Goal: Task Accomplishment & Management: Use online tool/utility

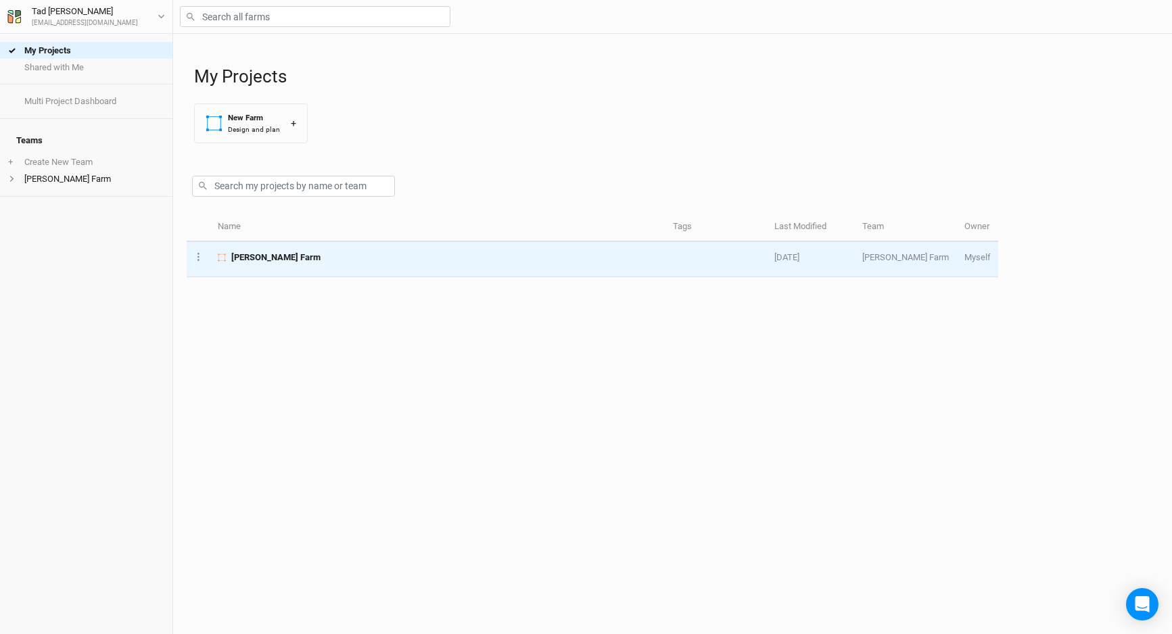
click at [269, 254] on span "[PERSON_NAME] Farm" at bounding box center [275, 258] width 89 height 12
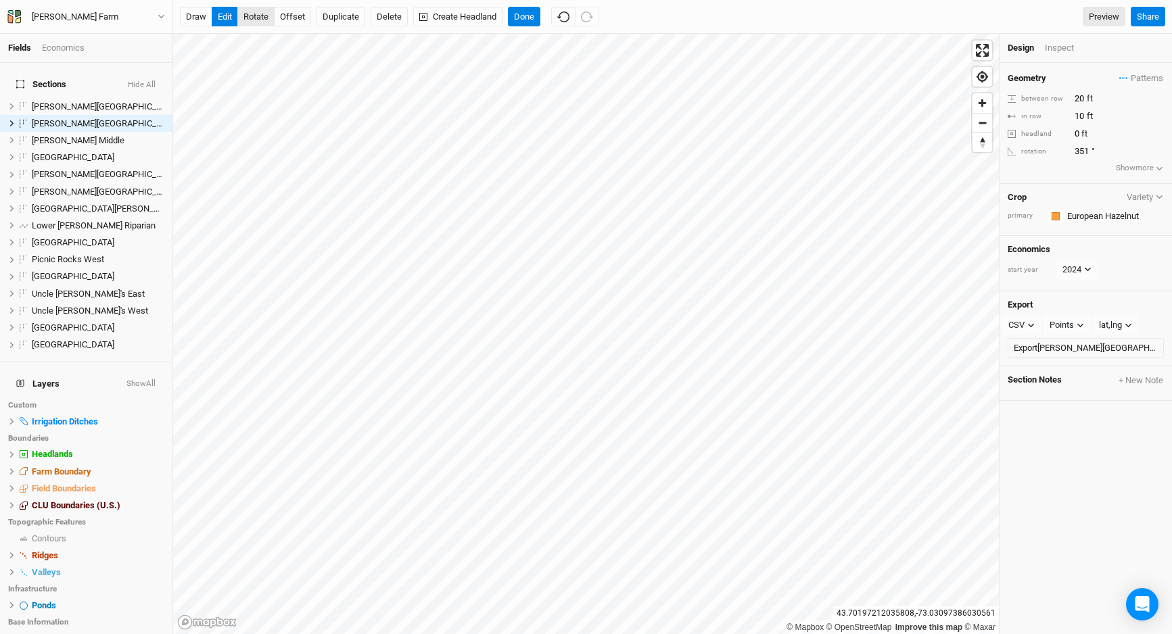
click at [258, 11] on button "rotate" at bounding box center [255, 17] width 37 height 20
type input "8"
click at [1055, 43] on div "Inspect" at bounding box center [1069, 48] width 48 height 12
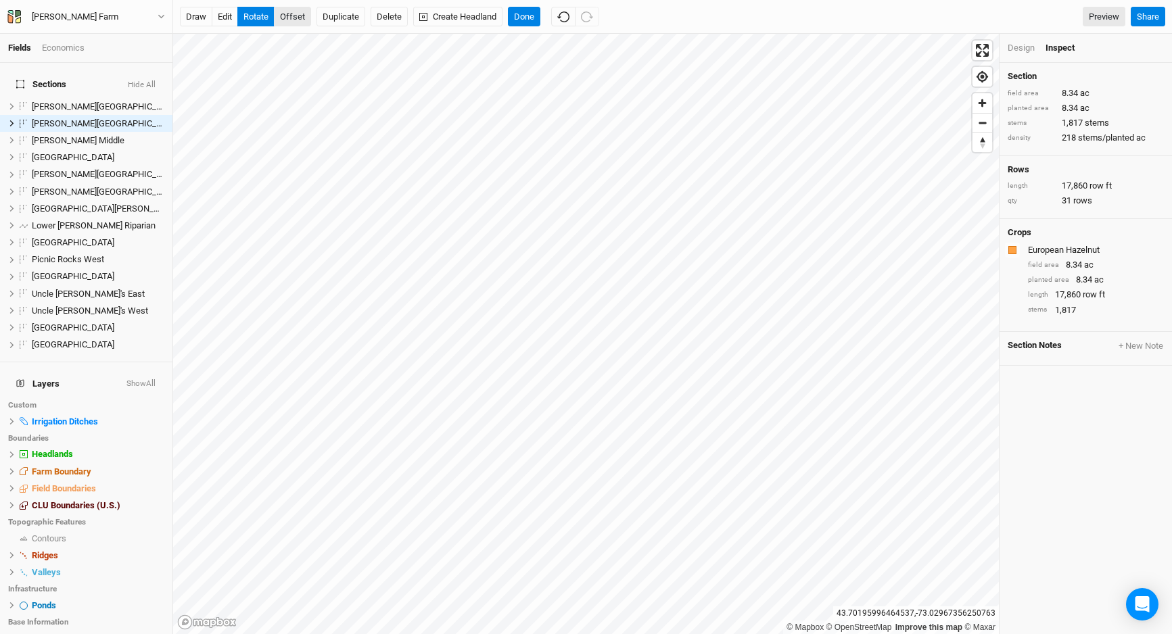
drag, startPoint x: 300, startPoint y: 18, endPoint x: 306, endPoint y: 12, distance: 8.7
click at [299, 18] on button "offset" at bounding box center [292, 17] width 37 height 20
click at [248, 22] on button "rotate" at bounding box center [255, 17] width 37 height 20
click at [285, 18] on button "offset" at bounding box center [292, 17] width 37 height 20
click at [248, 16] on button "rotate" at bounding box center [255, 17] width 37 height 20
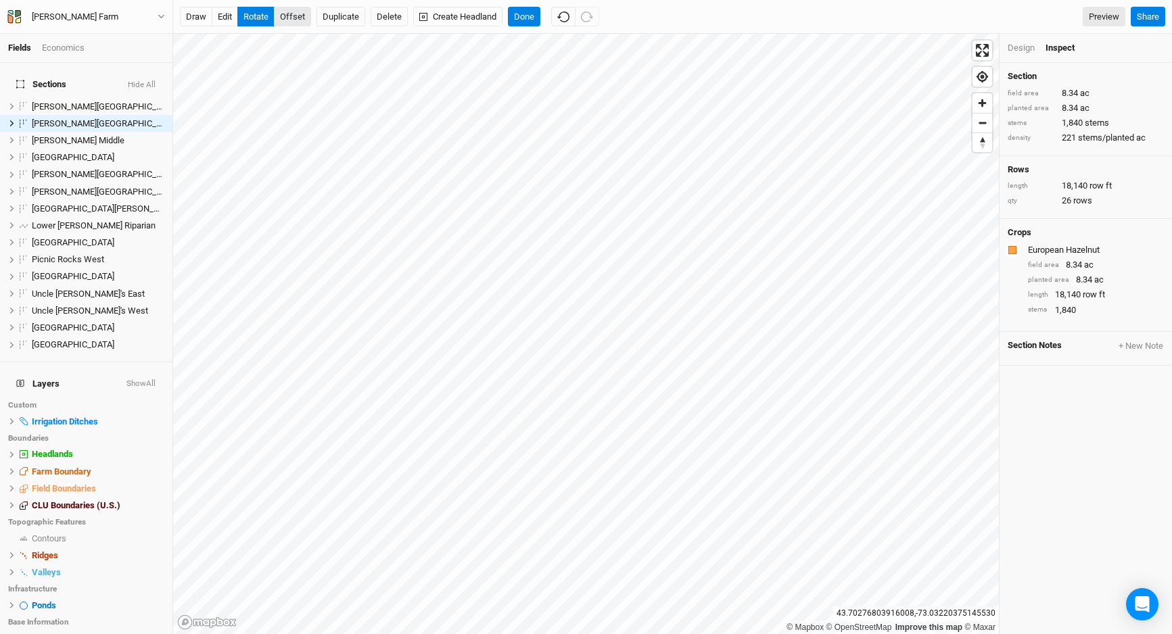
click at [289, 15] on button "offset" at bounding box center [292, 17] width 37 height 20
click at [222, 28] on div "draw edit rotate offset Duplicate Delete Create Headland Done Preview Share" at bounding box center [672, 17] width 999 height 34
click at [221, 18] on button "edit" at bounding box center [225, 17] width 26 height 20
click at [292, 20] on button "offset" at bounding box center [292, 17] width 37 height 20
click at [256, 20] on button "rotate" at bounding box center [255, 17] width 37 height 20
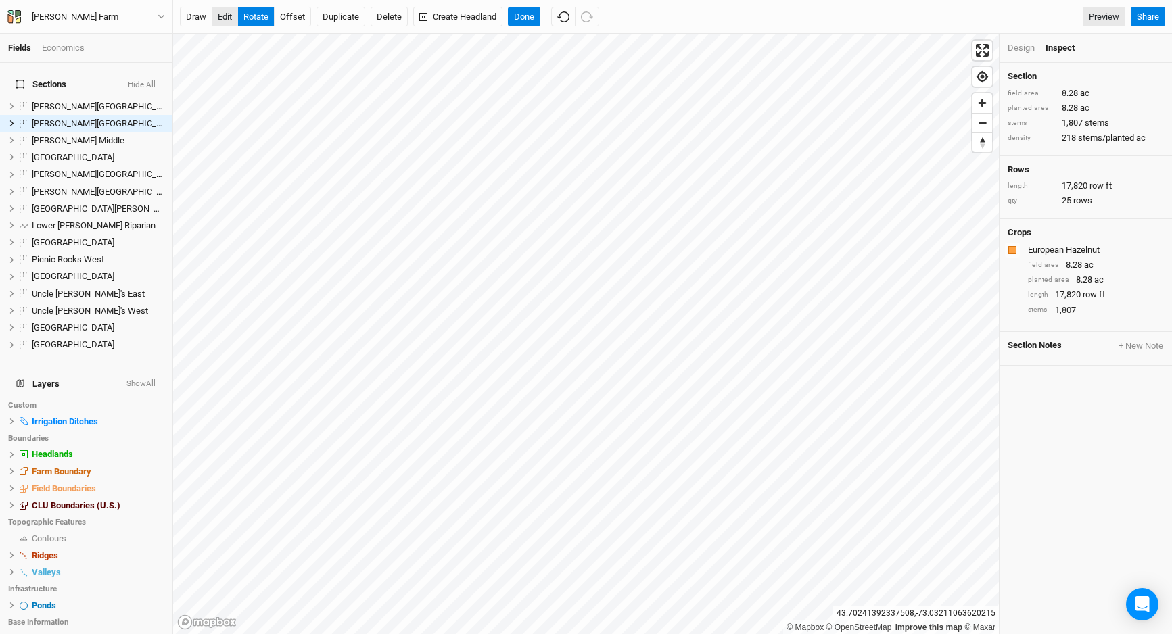
click at [222, 18] on button "edit" at bounding box center [225, 17] width 26 height 20
click at [749, 0] on html "Fields Economics Sections Hide All [PERSON_NAME][GEOGRAPHIC_DATA] East hide [PE…" at bounding box center [586, 317] width 1172 height 634
click at [59, 47] on div "Economics" at bounding box center [63, 48] width 43 height 12
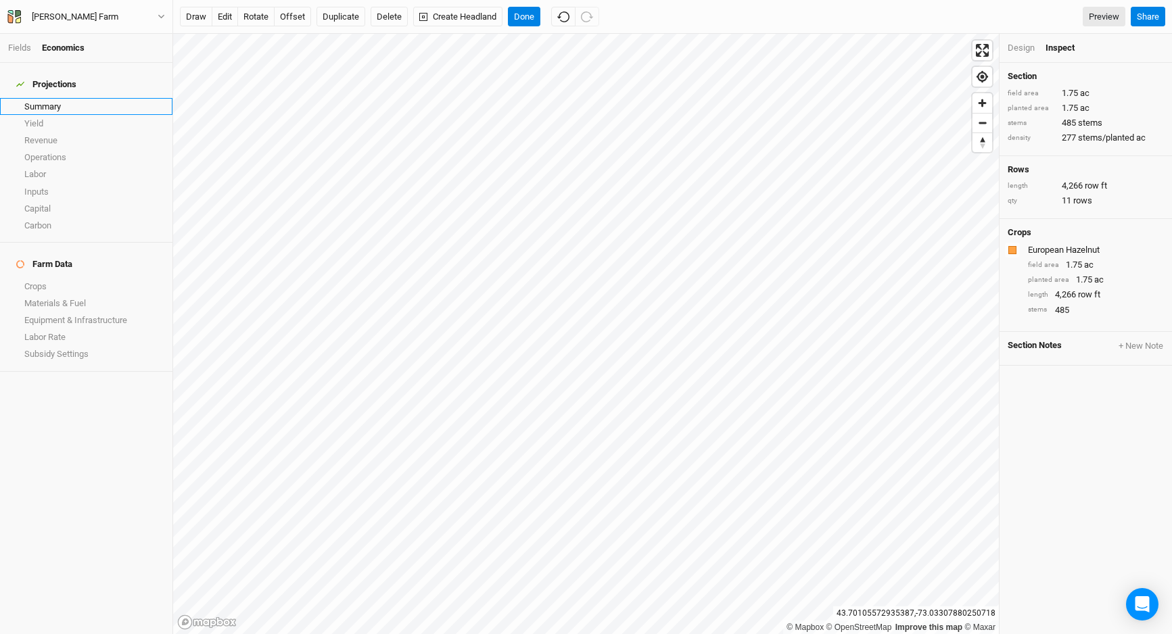
click at [50, 98] on link "Summary" at bounding box center [86, 106] width 172 height 17
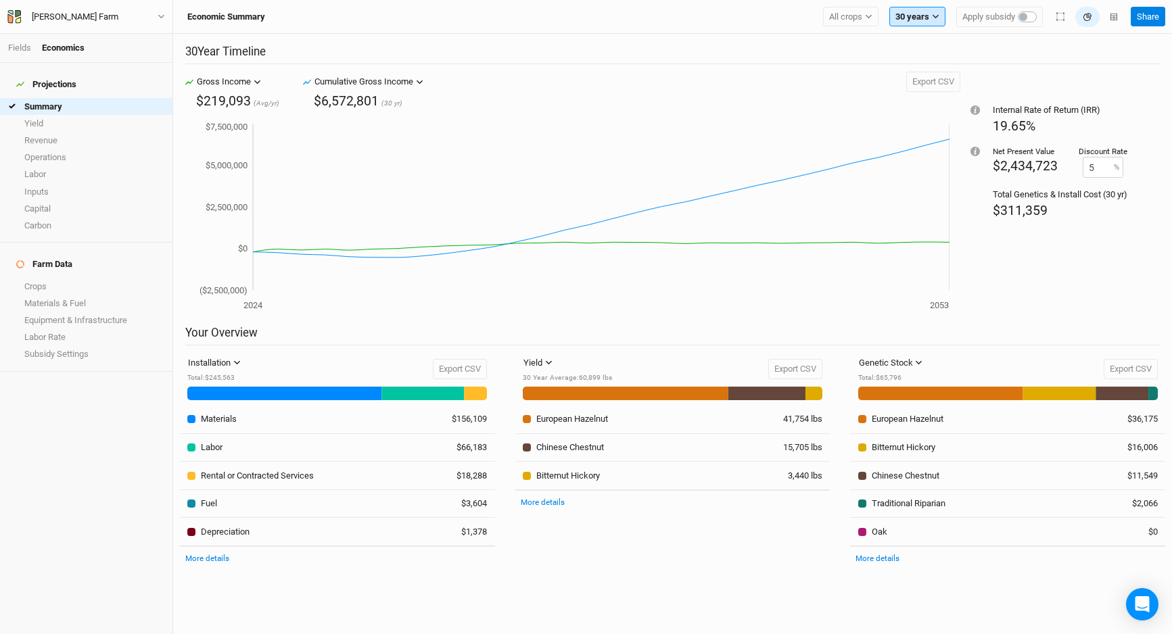
click at [918, 16] on button "30 years" at bounding box center [917, 17] width 56 height 20
click at [931, 122] on button "20 years" at bounding box center [943, 117] width 107 height 18
click at [928, 18] on button "20 years" at bounding box center [917, 17] width 56 height 20
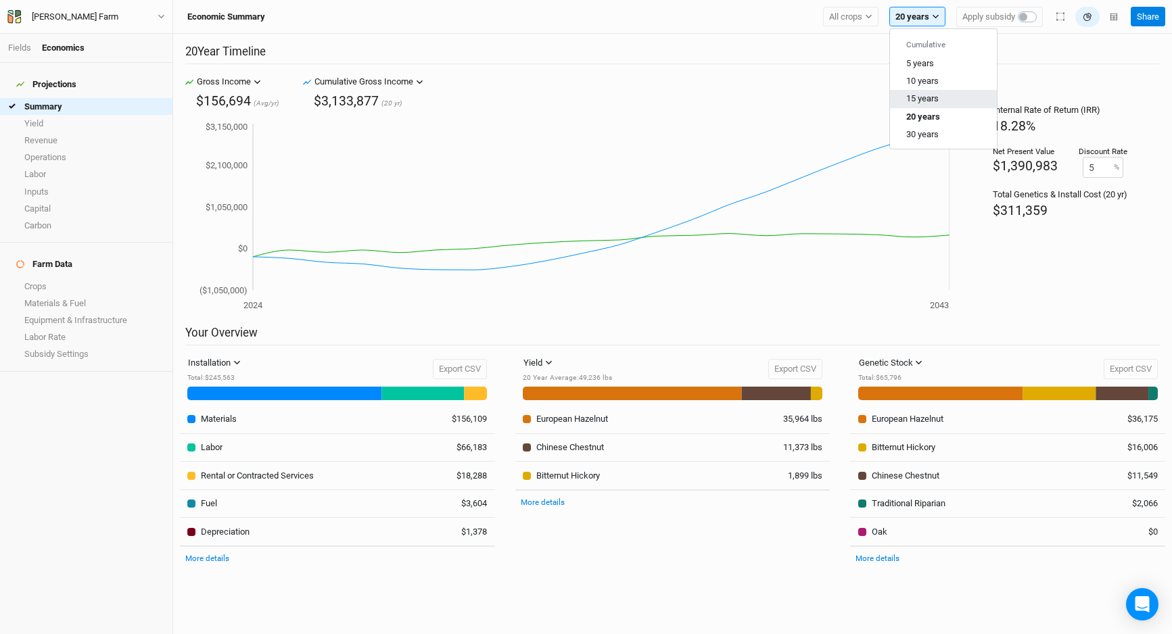
click at [920, 95] on span "15 years" at bounding box center [922, 98] width 32 height 10
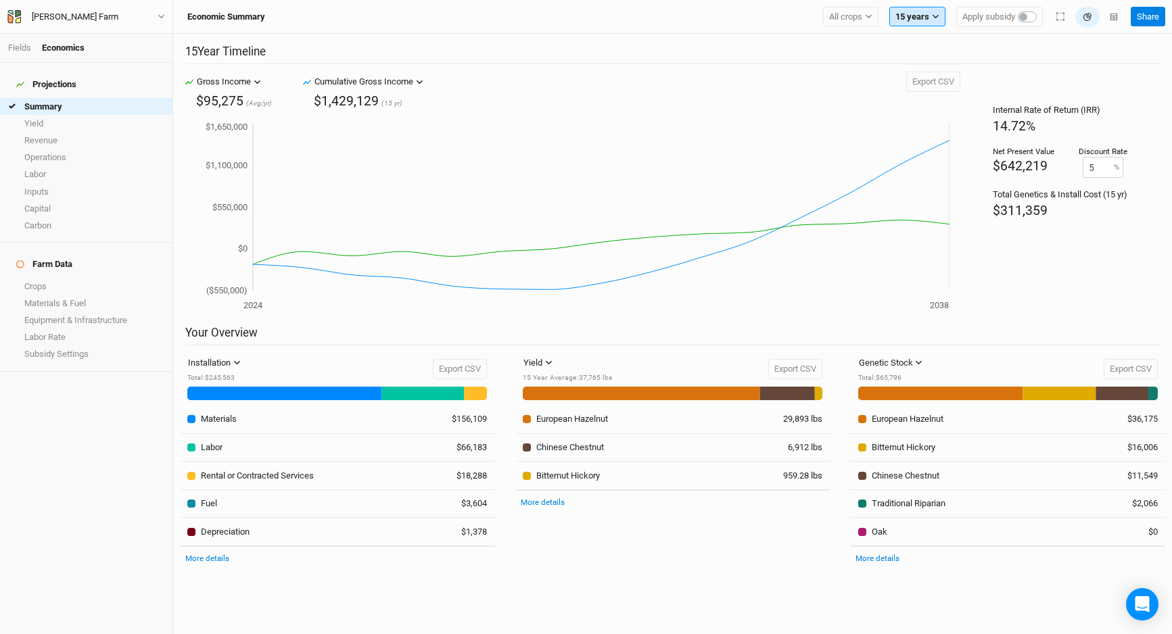
click at [925, 19] on button "15 years" at bounding box center [917, 17] width 56 height 20
click at [915, 82] on span "10 years" at bounding box center [922, 81] width 32 height 10
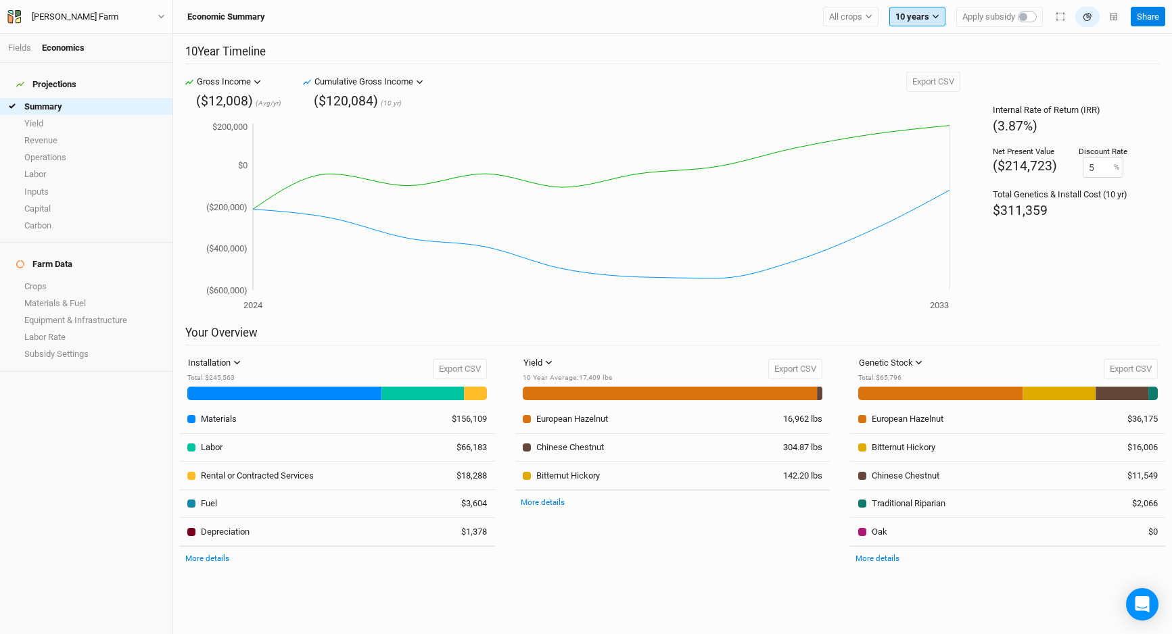
click at [920, 18] on button "10 years" at bounding box center [917, 17] width 56 height 20
click at [921, 96] on span "15 years" at bounding box center [922, 98] width 32 height 10
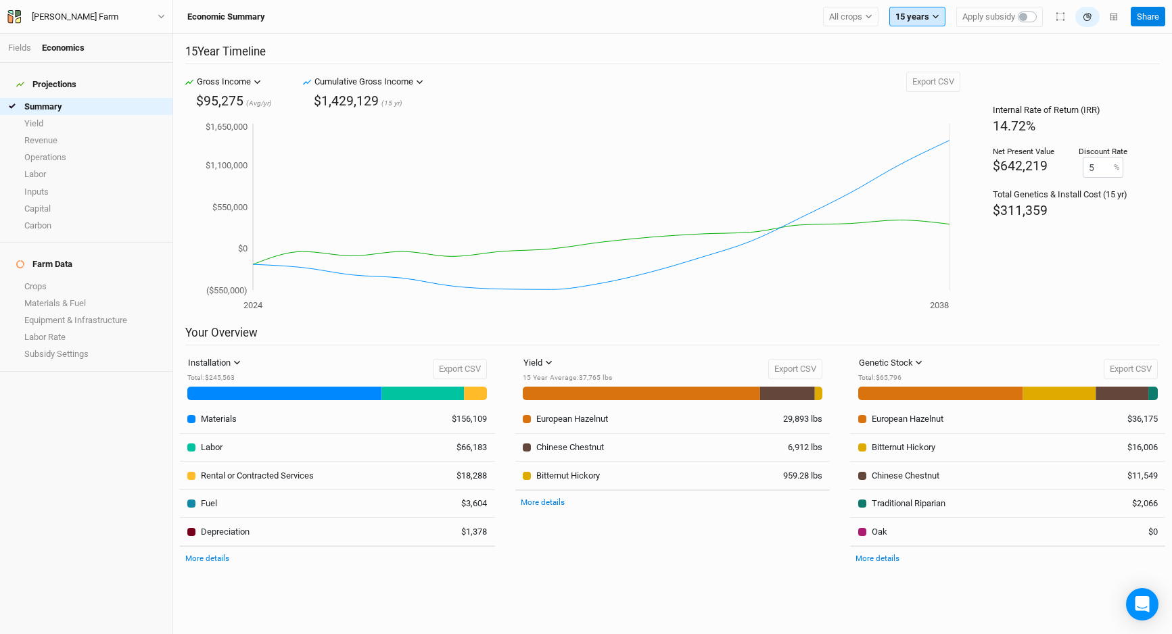
click at [912, 15] on button "15 years" at bounding box center [917, 17] width 56 height 20
click at [925, 133] on span "30 years" at bounding box center [922, 134] width 32 height 10
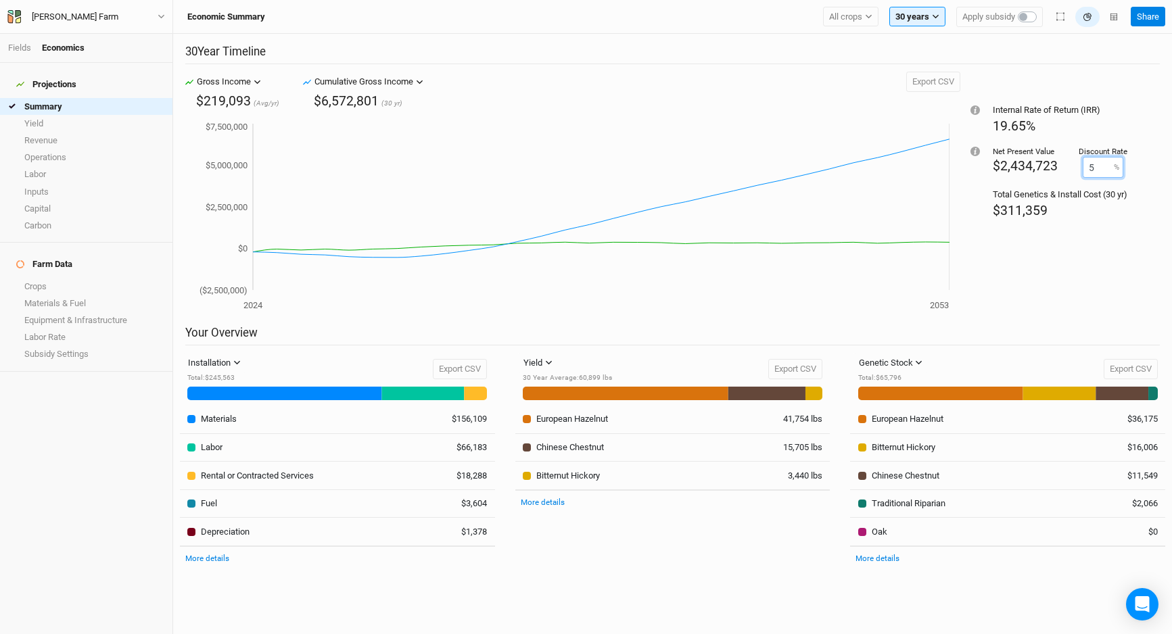
drag, startPoint x: 1094, startPoint y: 170, endPoint x: 1083, endPoint y: 170, distance: 10.8
click at [1083, 170] on input "5" at bounding box center [1103, 167] width 41 height 21
type input "10"
click at [1058, 281] on div "Internal Rate of Return (IRR) 19.65% Net Present Value $905,471 Discount Rate 1…" at bounding box center [1061, 199] width 200 height 254
click at [1019, 117] on div "19.65%" at bounding box center [1060, 126] width 135 height 18
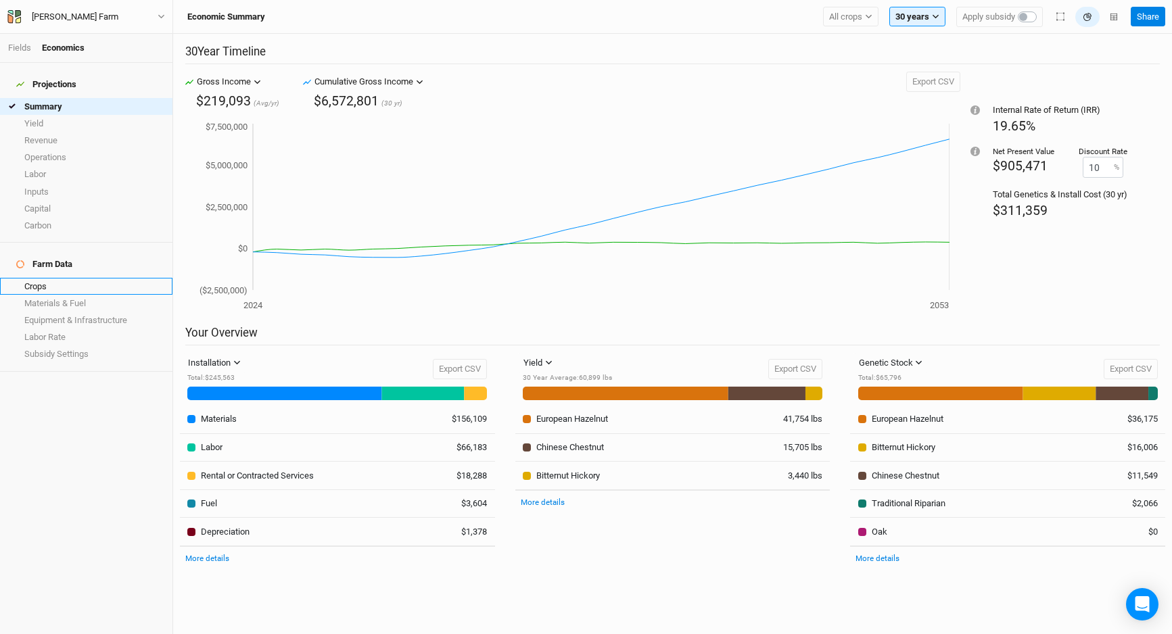
click at [34, 278] on link "Crops" at bounding box center [86, 286] width 172 height 17
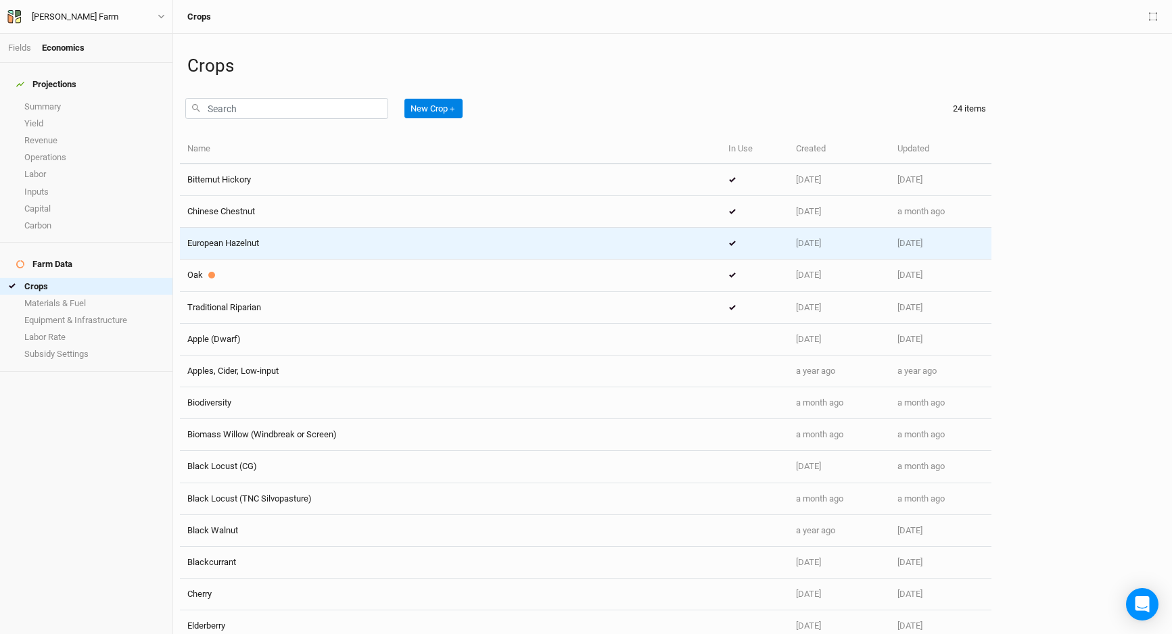
click at [259, 239] on span "European Hazelnut" at bounding box center [223, 243] width 72 height 10
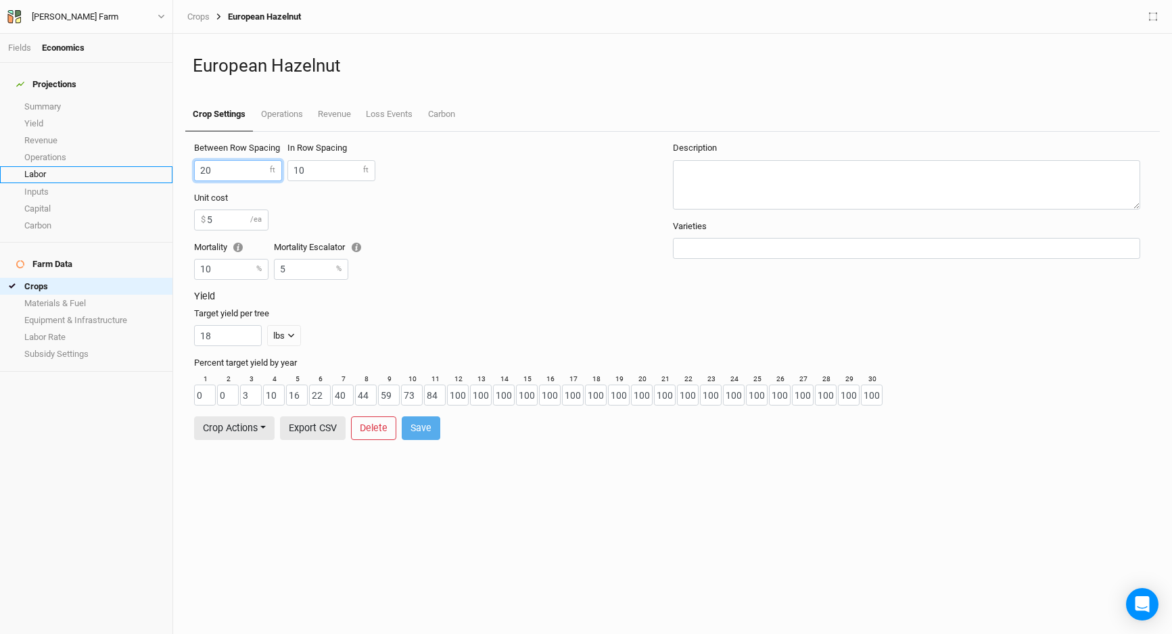
drag, startPoint x: 225, startPoint y: 172, endPoint x: 166, endPoint y: 172, distance: 58.2
click at [166, 172] on div "Fields Economics Projections Summary Yield Revenue Operations Labor Inputs Capi…" at bounding box center [586, 317] width 1172 height 634
type input "18"
click at [503, 166] on div "Between Row Spacing 18 ft In Row Spacing 10 ft" at bounding box center [433, 166] width 478 height 49
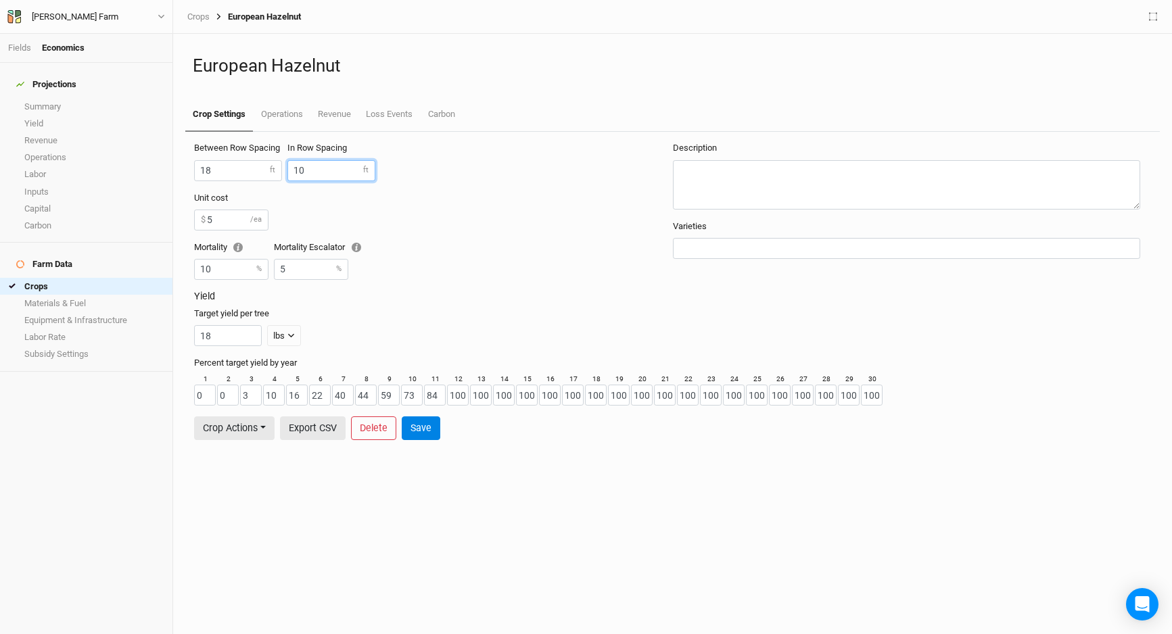
click at [306, 169] on input "10" at bounding box center [331, 170] width 88 height 21
click at [296, 177] on input "10" at bounding box center [331, 170] width 88 height 21
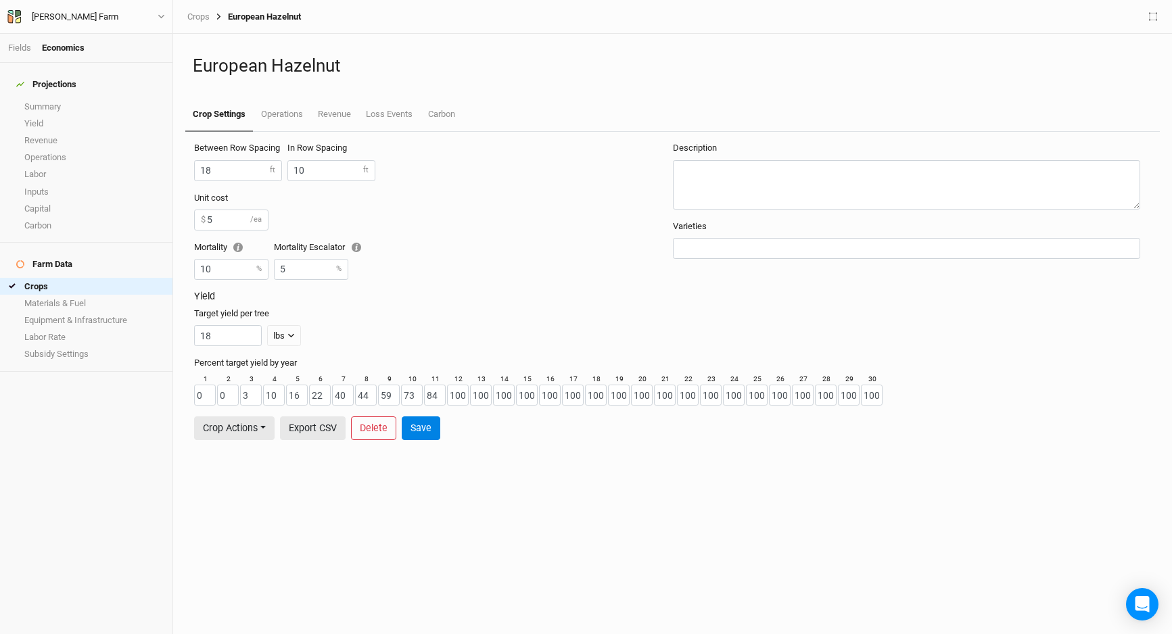
click at [528, 264] on div "Unit cost 5 $ /ea Mortality 10 % Mortality Escalator 5 %" at bounding box center [433, 241] width 478 height 99
click at [552, 303] on div "Yield Target yield per tree 18 lbs lbs bft" at bounding box center [672, 324] width 957 height 66
click at [283, 126] on link "Operations" at bounding box center [281, 115] width 57 height 34
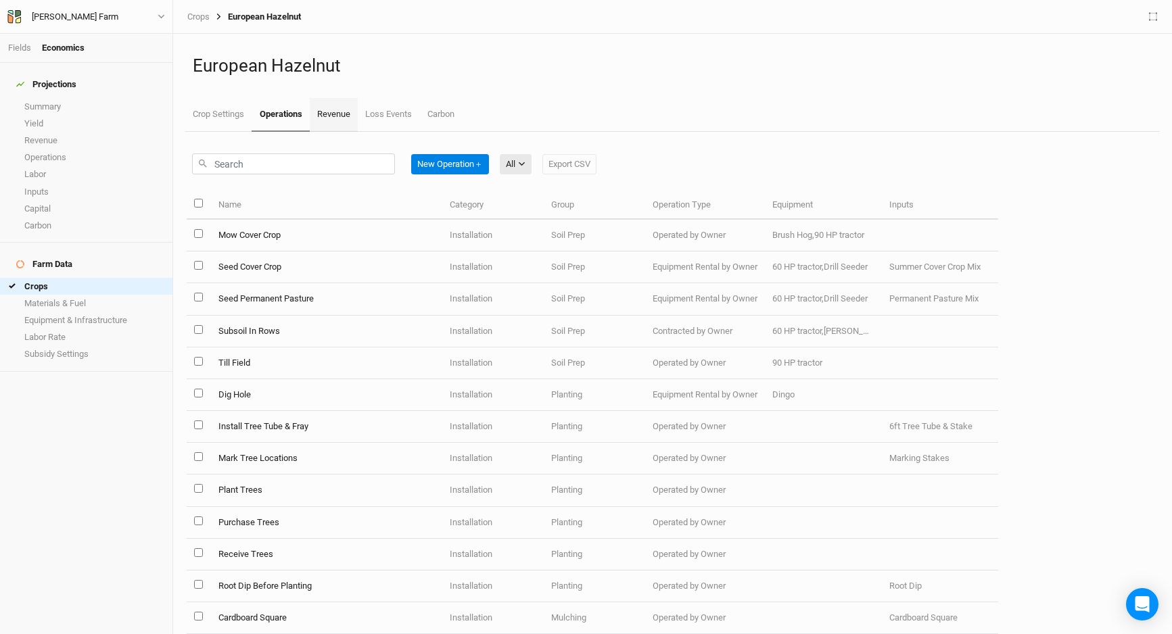
click at [327, 115] on link "Revenue" at bounding box center [334, 115] width 48 height 34
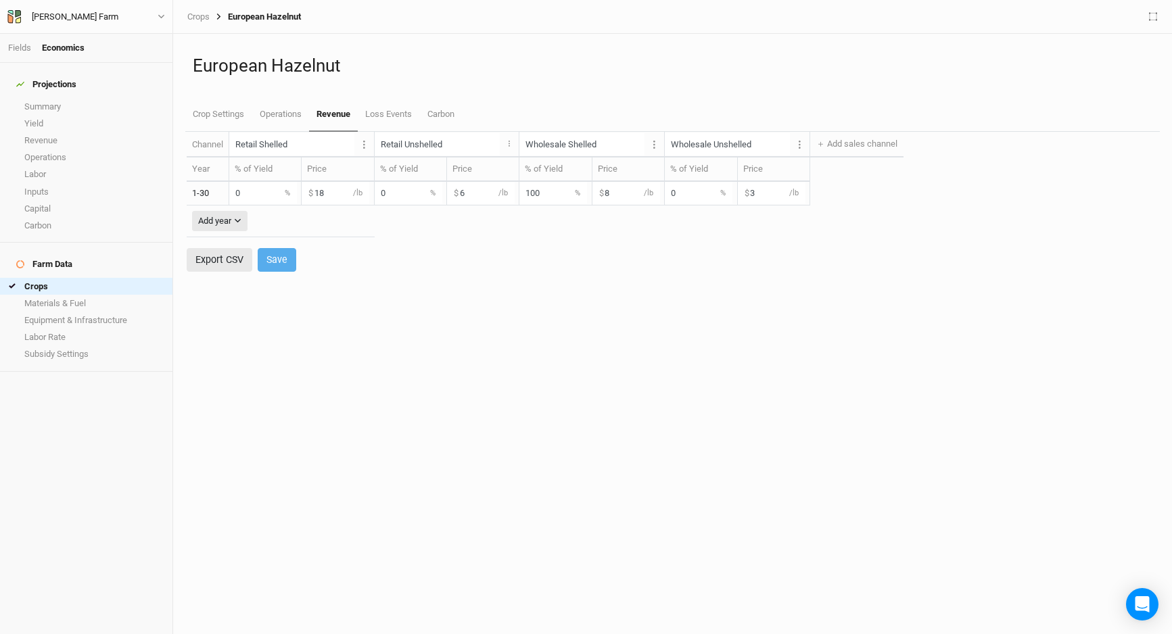
drag, startPoint x: 594, startPoint y: 191, endPoint x: 581, endPoint y: 191, distance: 12.9
click at [593, 191] on div "8 $ /lb" at bounding box center [627, 193] width 68 height 22
click at [670, 322] on div "Channel Retail Shelled Layer 1 Edit units Delete channel Retail Unshelled Layer…" at bounding box center [673, 383] width 972 height 503
click at [528, 195] on input "100" at bounding box center [553, 193] width 68 height 22
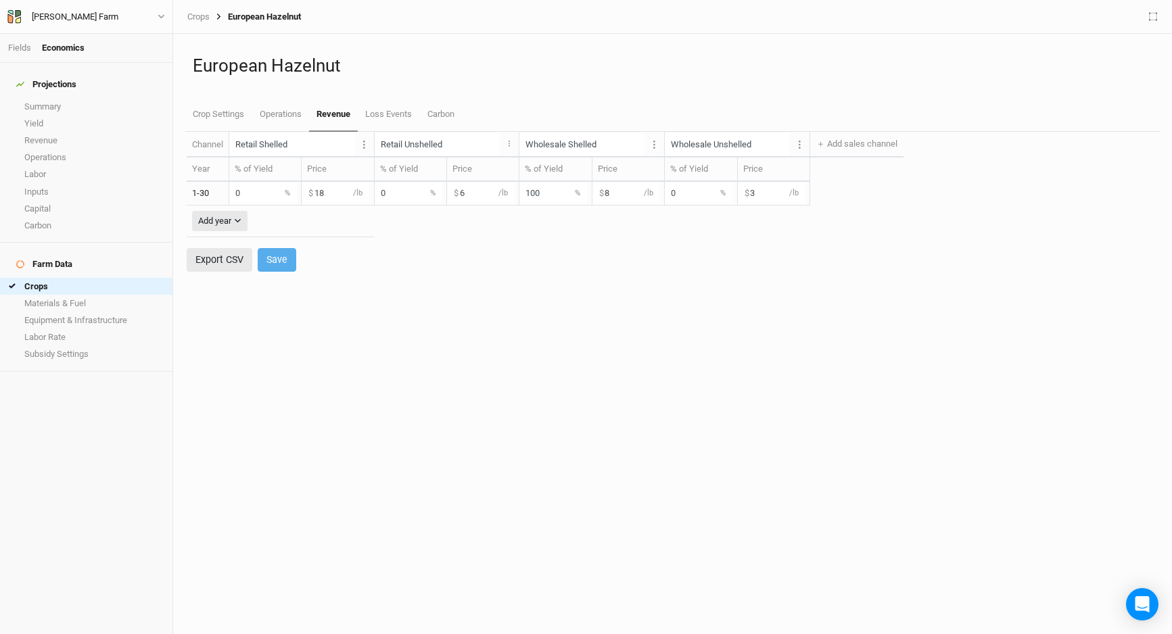
click at [528, 195] on input "100" at bounding box center [553, 193] width 68 height 22
click at [596, 320] on div "Channel Retail Shelled Layer 1 Edit units Delete channel Retail Unshelled Layer…" at bounding box center [673, 383] width 972 height 503
